Goal: Navigation & Orientation: Find specific page/section

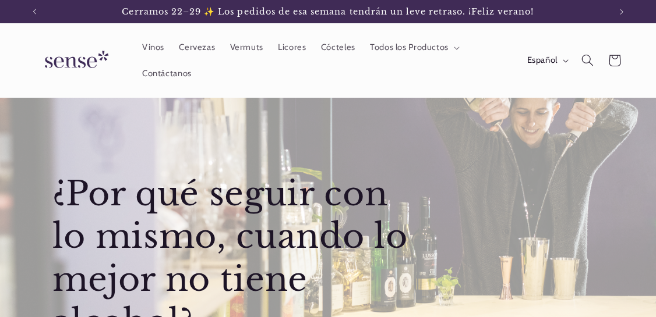
scroll to position [116, 0]
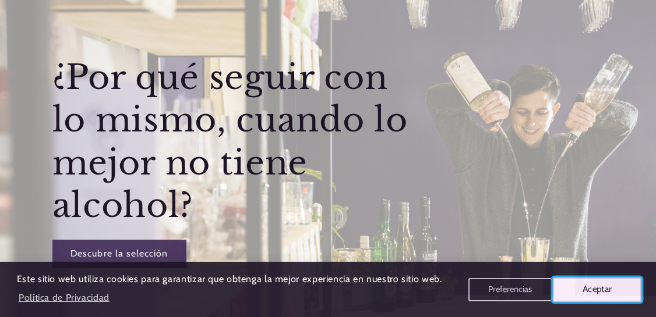
click at [587, 286] on button "Aceptar" at bounding box center [597, 289] width 89 height 24
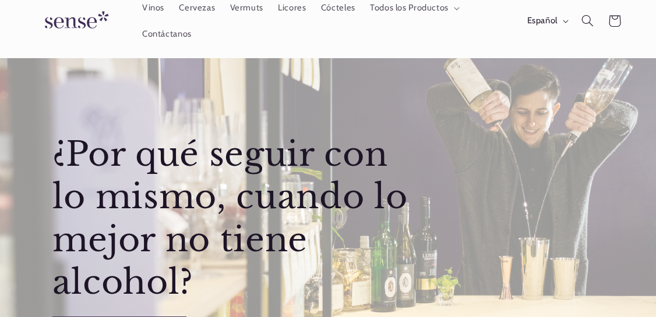
scroll to position [0, 0]
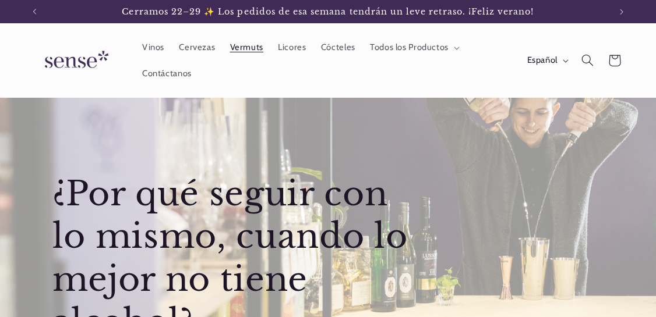
click at [235, 48] on span "Vermuts" at bounding box center [246, 47] width 33 height 11
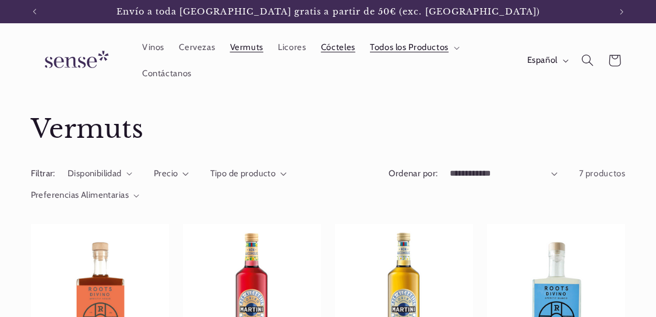
click at [324, 52] on span "Cócteles" at bounding box center [338, 47] width 34 height 11
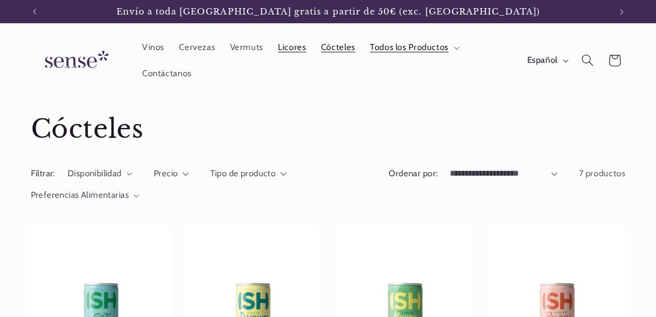
click at [285, 47] on span "Licores" at bounding box center [292, 47] width 28 height 11
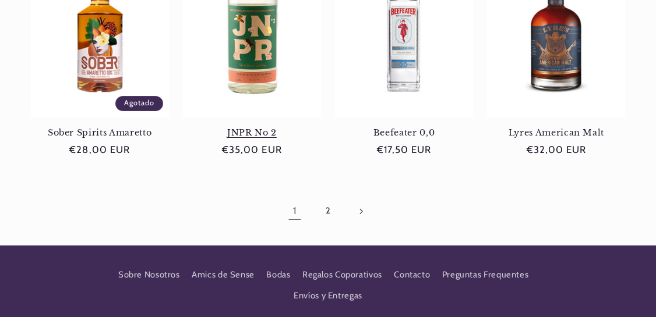
scroll to position [0, 575]
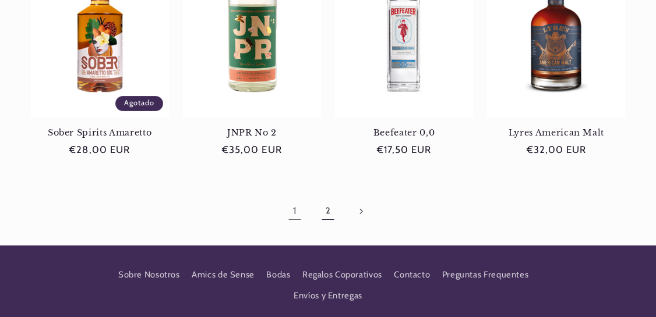
click at [333, 210] on link "2" at bounding box center [327, 211] width 27 height 27
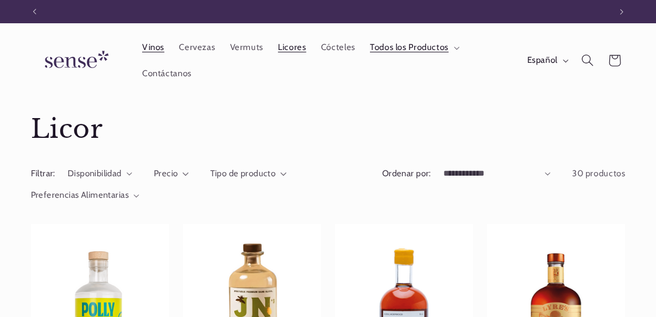
click at [153, 44] on span "Vinos" at bounding box center [153, 47] width 22 height 11
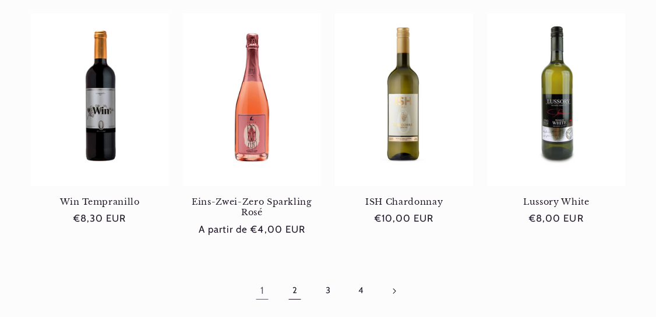
click at [301, 293] on link "2" at bounding box center [294, 291] width 27 height 27
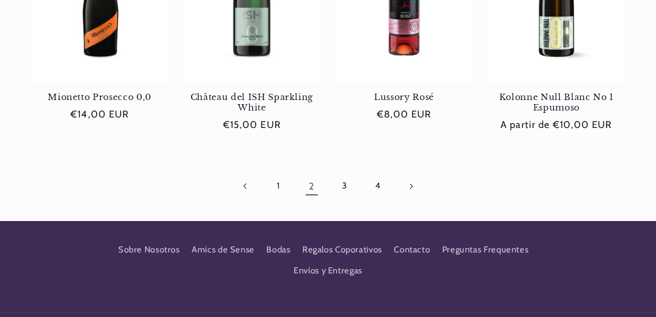
scroll to position [1048, 0]
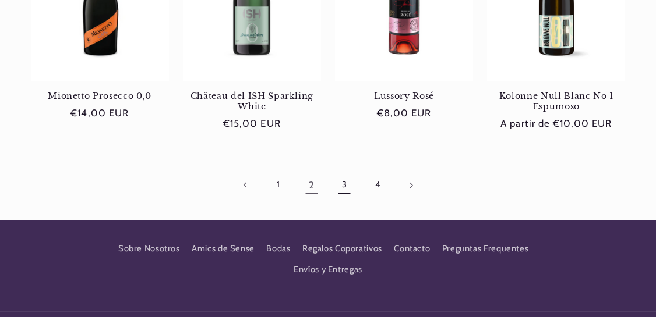
click at [335, 172] on link "3" at bounding box center [344, 185] width 27 height 27
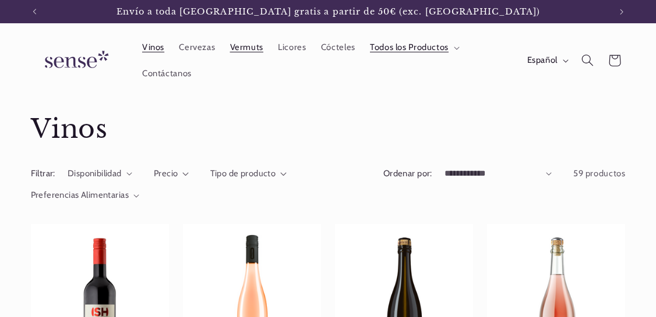
click at [248, 46] on span "Vermuts" at bounding box center [246, 47] width 33 height 11
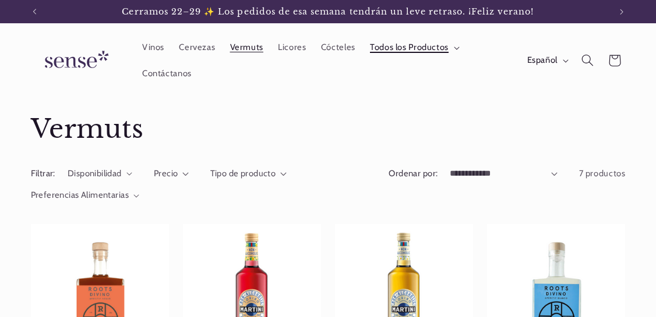
click at [420, 51] on span "Todos los Productos" at bounding box center [409, 47] width 79 height 11
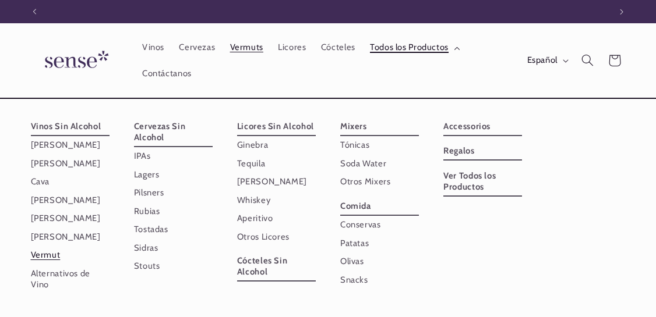
scroll to position [0, 575]
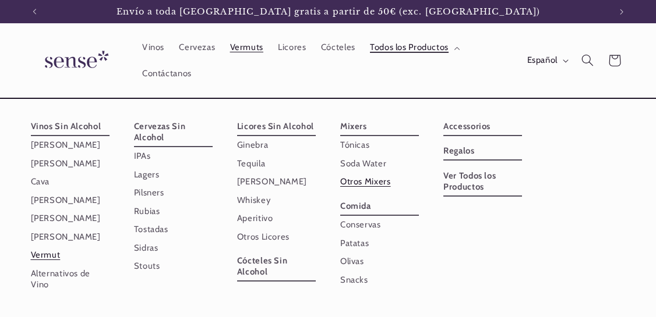
click at [367, 179] on link "Otros Mixers" at bounding box center [379, 182] width 79 height 18
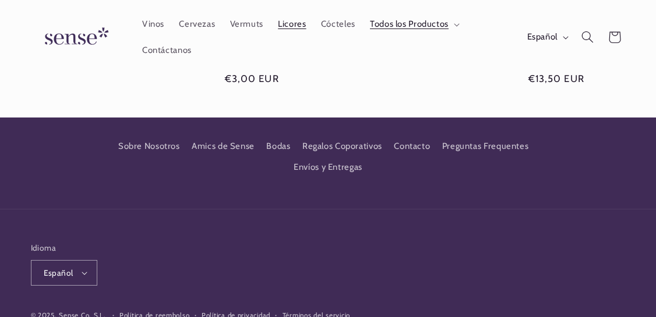
scroll to position [580, 0]
